Goal: Find specific page/section: Find specific page/section

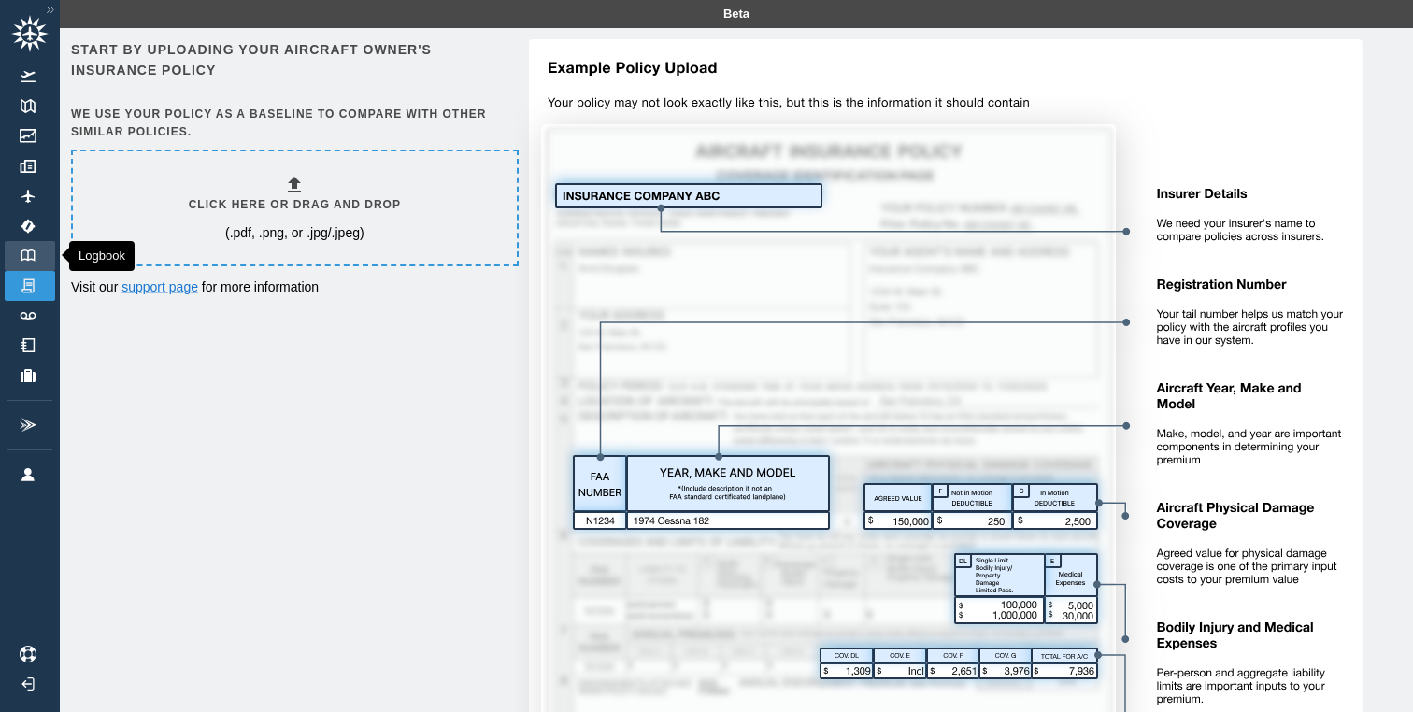
click at [28, 252] on img at bounding box center [28, 256] width 21 height 12
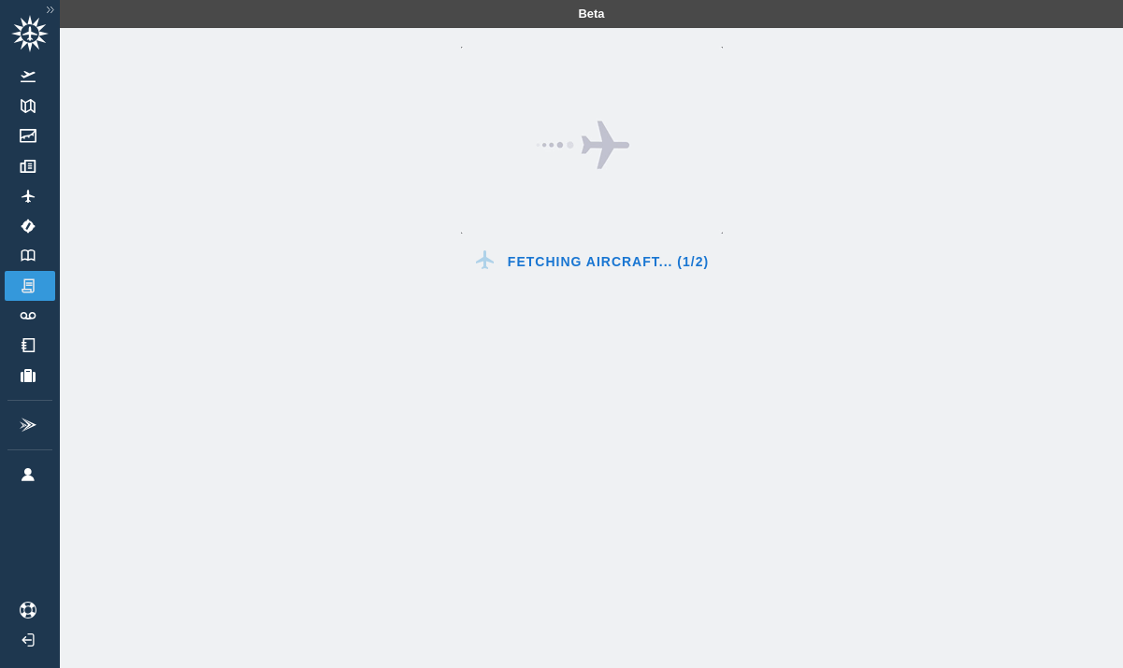
click at [50, 7] on img at bounding box center [50, 10] width 18 height 16
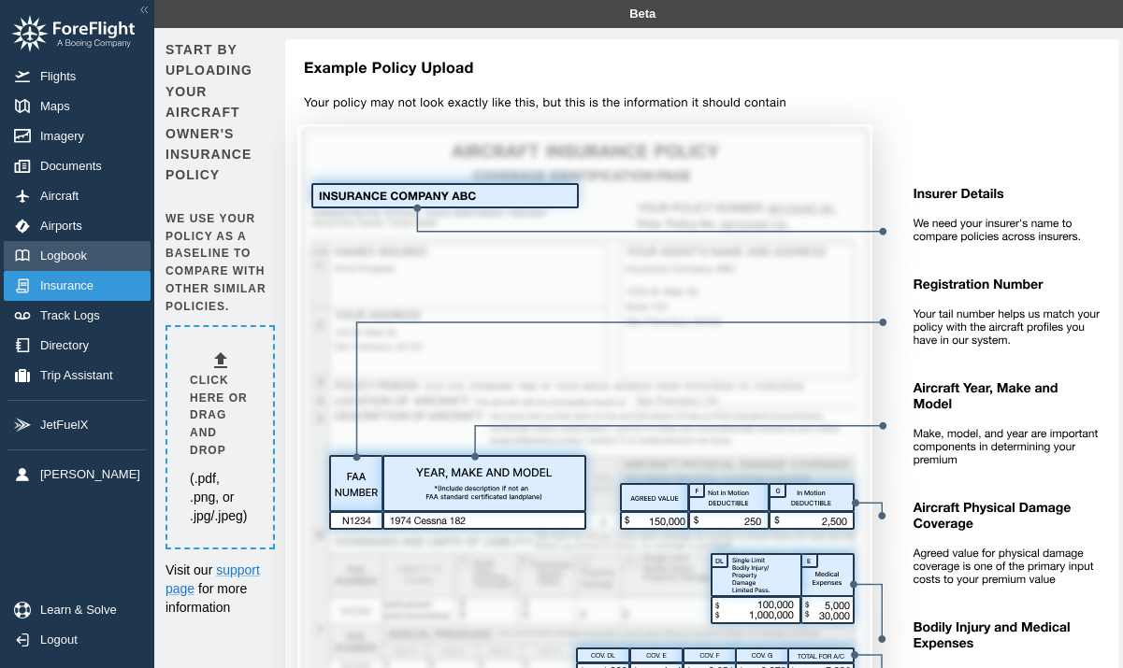
click at [75, 252] on span "Logbook" at bounding box center [67, 256] width 54 height 15
